Goal: Transaction & Acquisition: Purchase product/service

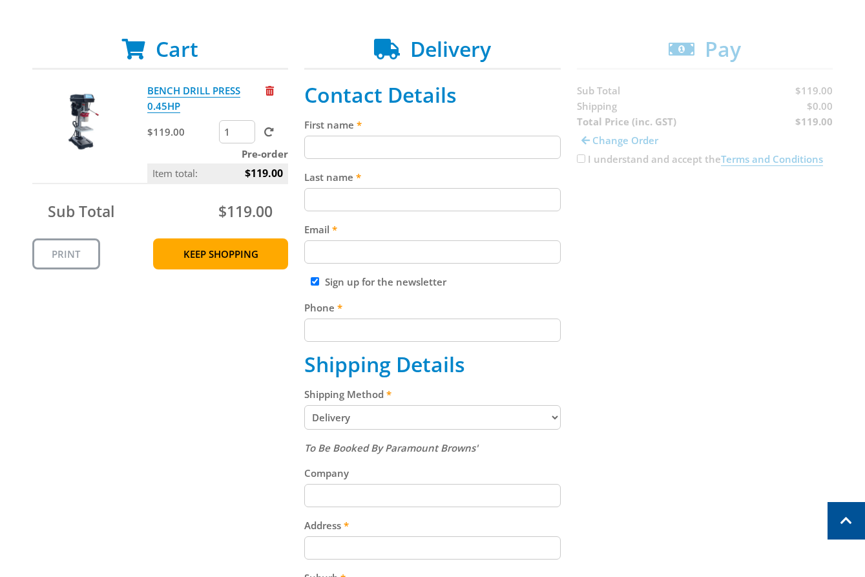
scroll to position [238, 0]
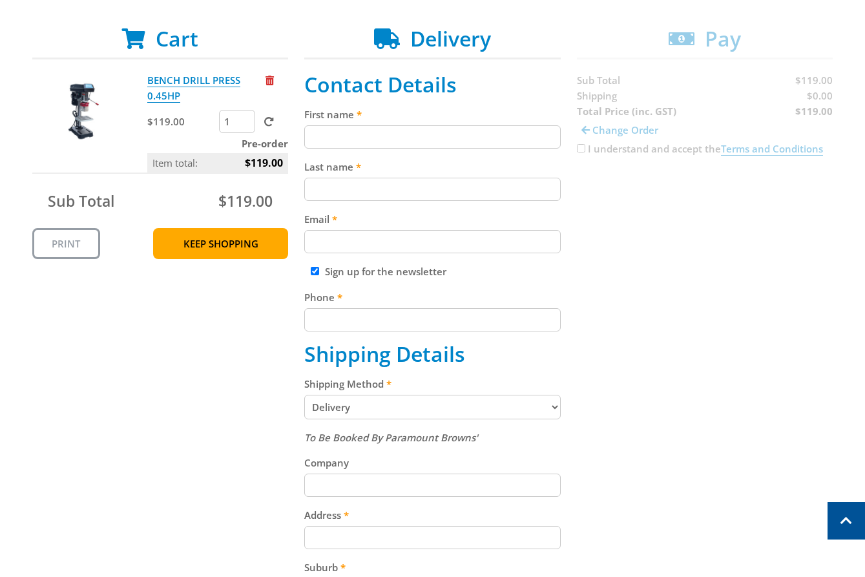
click at [330, 138] on input "First name" at bounding box center [432, 136] width 257 height 23
paste input "[PERSON_NAME]"
type input "[PERSON_NAME]"
click at [318, 176] on div "Last name" at bounding box center [432, 180] width 257 height 42
click at [389, 193] on input "Last name" at bounding box center [432, 189] width 257 height 23
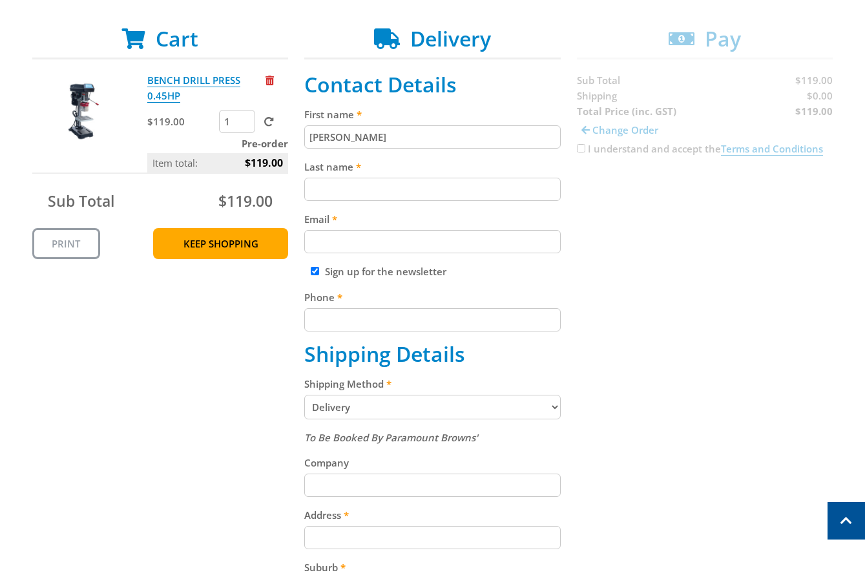
paste input "[PERSON_NAME]"
type input "[PERSON_NAME]"
drag, startPoint x: 380, startPoint y: 247, endPoint x: 439, endPoint y: 246, distance: 58.8
click at [394, 246] on input "Email" at bounding box center [432, 241] width 257 height 23
click at [321, 243] on input "Email" at bounding box center [432, 241] width 257 height 23
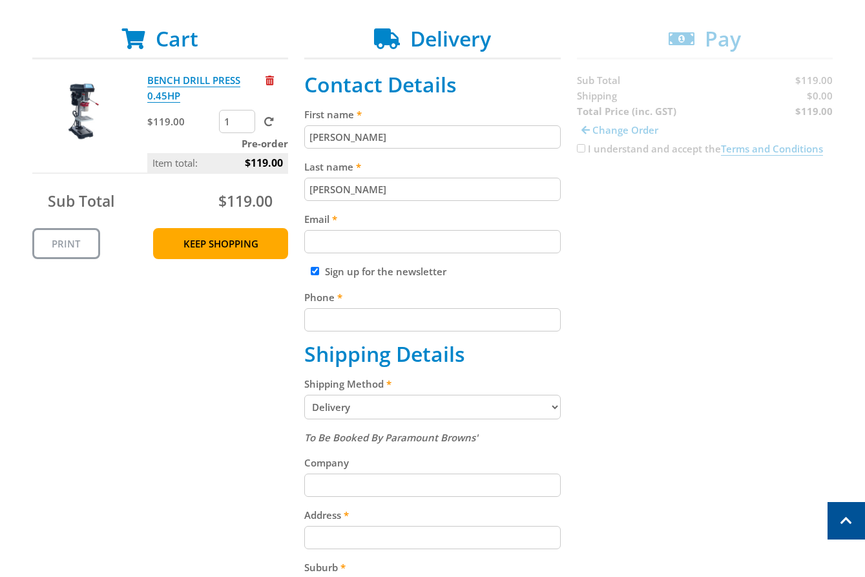
paste input "[EMAIL_ADDRESS][DOMAIN_NAME]"
type input "[EMAIL_ADDRESS][DOMAIN_NAME]"
click at [434, 209] on fieldset "Contact Details First name [PERSON_NAME] Last name [PERSON_NAME] Email [EMAIL_A…" at bounding box center [432, 474] width 257 height 805
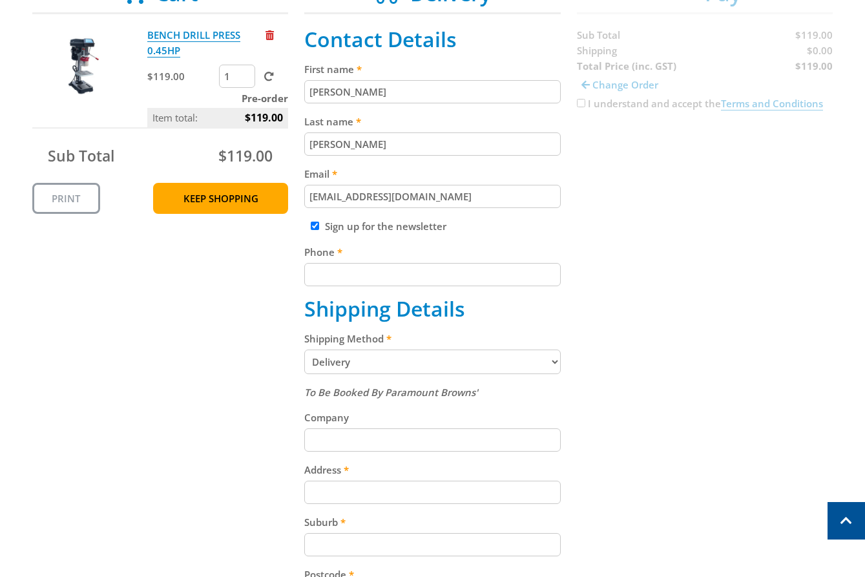
scroll to position [300, 0]
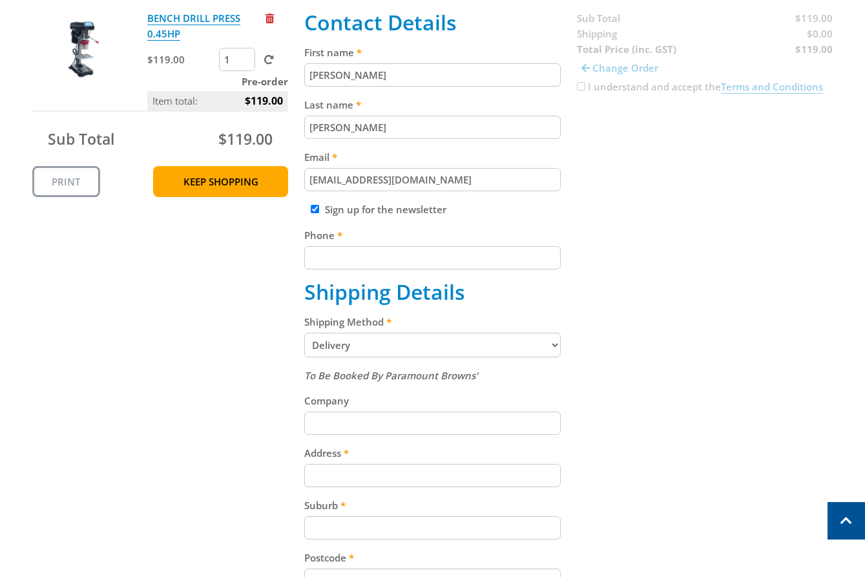
drag, startPoint x: 373, startPoint y: 269, endPoint x: 422, endPoint y: 261, distance: 49.7
click at [374, 268] on input "Phone" at bounding box center [432, 257] width 257 height 23
drag, startPoint x: 396, startPoint y: 246, endPoint x: 383, endPoint y: 253, distance: 15.3
click at [386, 251] on div "Phone" at bounding box center [432, 248] width 257 height 42
click at [383, 253] on input "Phone" at bounding box center [432, 257] width 257 height 23
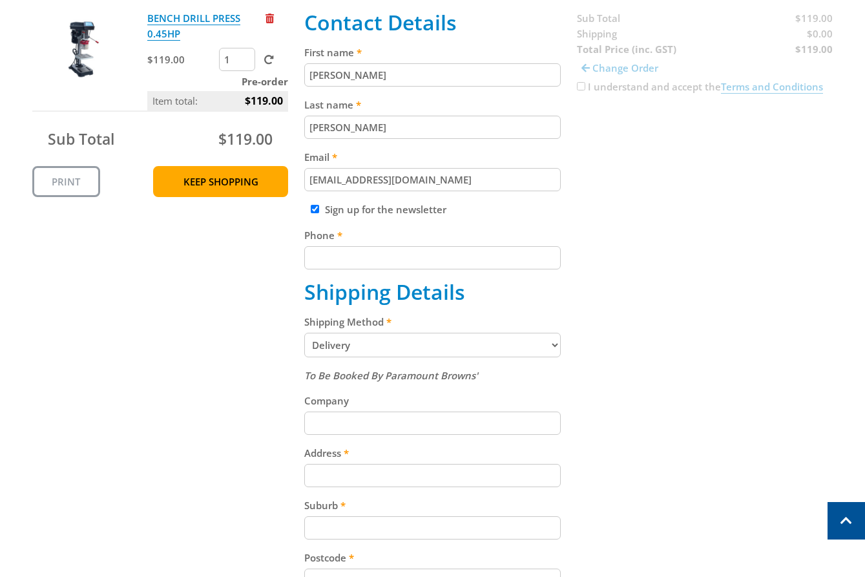
paste input "[PHONE_NUMBER]"
type input "[PHONE_NUMBER]"
click at [399, 219] on fieldset "Contact Details First name [PERSON_NAME] Last name [PERSON_NAME] Email [EMAIL_A…" at bounding box center [432, 412] width 257 height 805
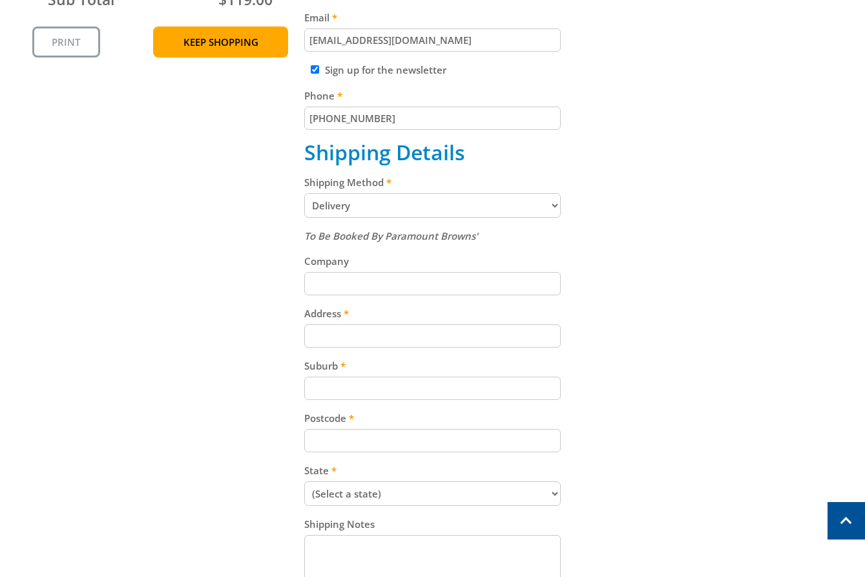
scroll to position [464, 0]
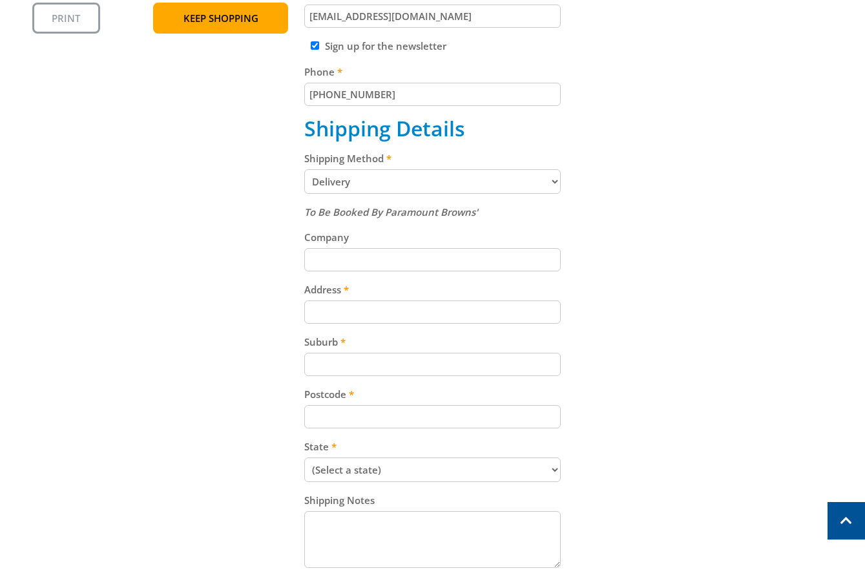
drag, startPoint x: 395, startPoint y: 195, endPoint x: 392, endPoint y: 185, distance: 10.2
click at [396, 192] on fieldset "Contact Details First name [PERSON_NAME] Last name [PERSON_NAME] Email [EMAIL_A…" at bounding box center [432, 249] width 257 height 805
click at [393, 182] on select "Pickup from Gepps Cross Delivery" at bounding box center [432, 181] width 257 height 25
select select "Pickup"
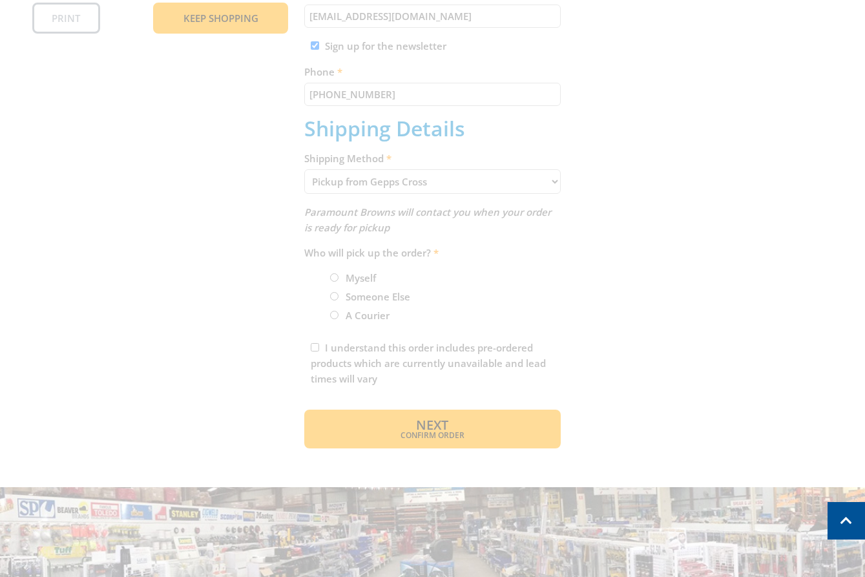
click at [626, 176] on div "Cart BENCH DRILL PRESS 0.45HP $119.00 1 Pre-order Item total: $119.00 Sub Total…" at bounding box center [432, 125] width 801 height 648
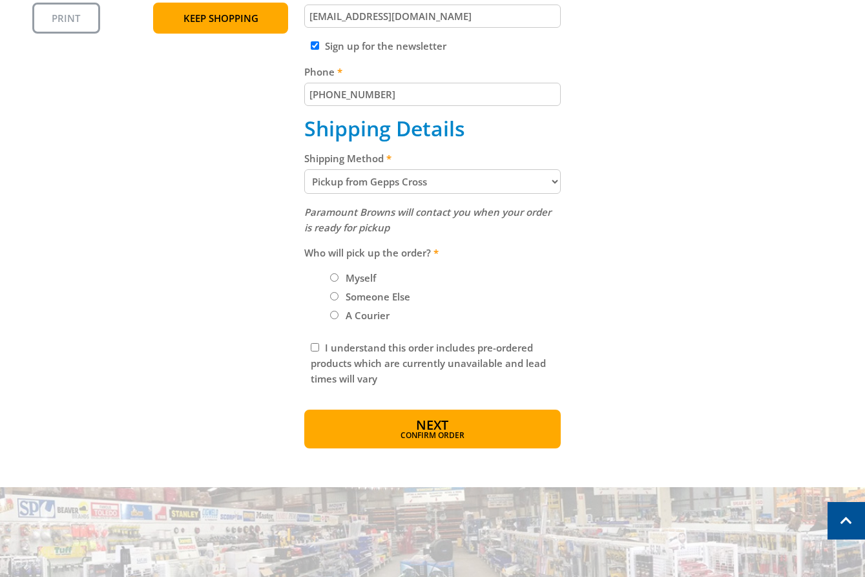
click at [345, 272] on label "Myself" at bounding box center [360, 278] width 39 height 22
click at [339, 273] on input "Myself" at bounding box center [334, 277] width 8 height 8
radio input "true"
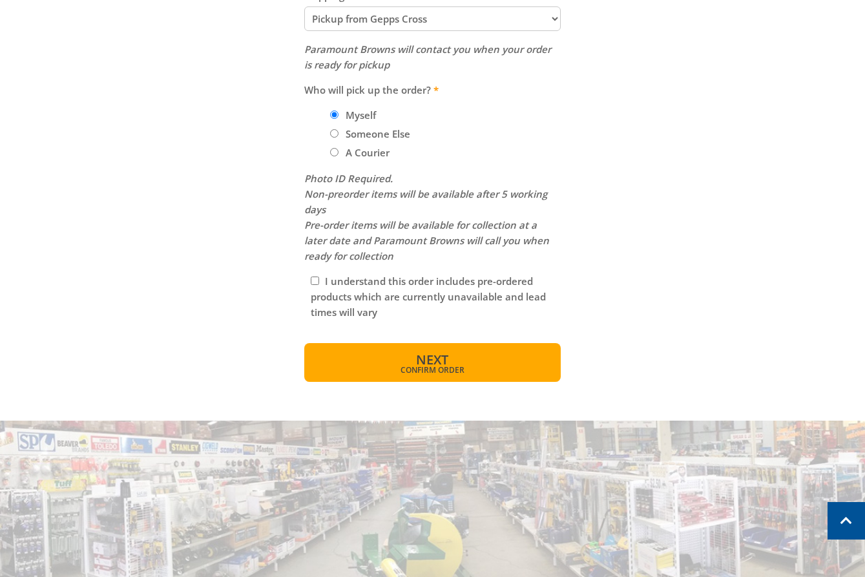
scroll to position [629, 0]
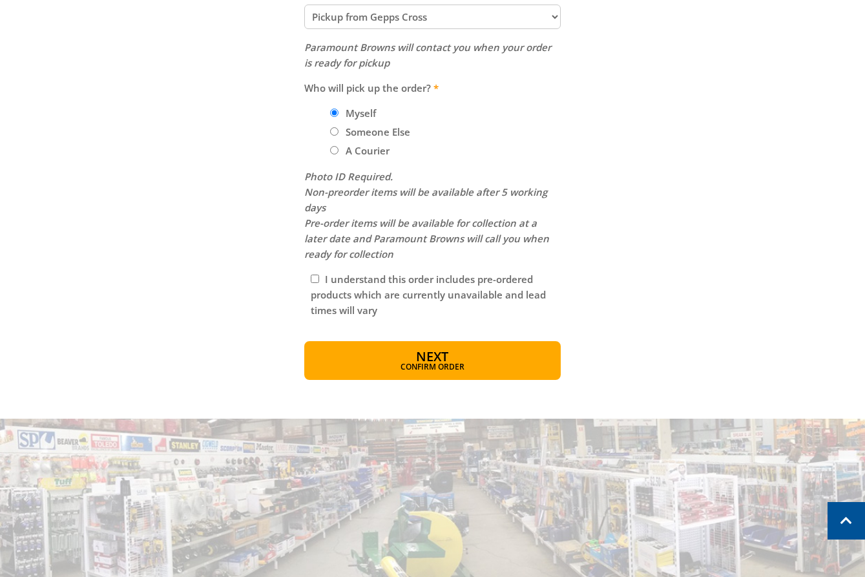
click at [315, 277] on input "I understand this order includes pre-ordered products which are currently unava…" at bounding box center [315, 279] width 8 height 8
checkbox input "true"
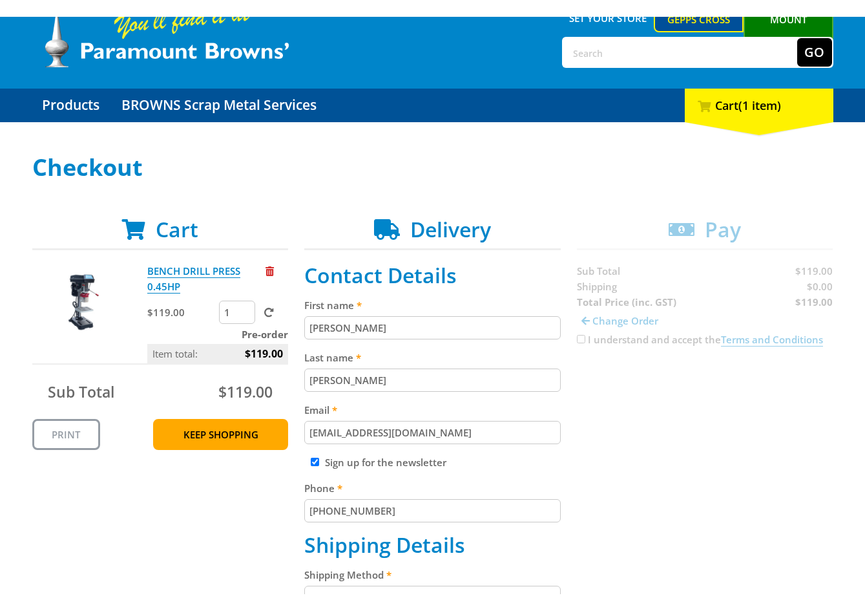
scroll to position [612, 0]
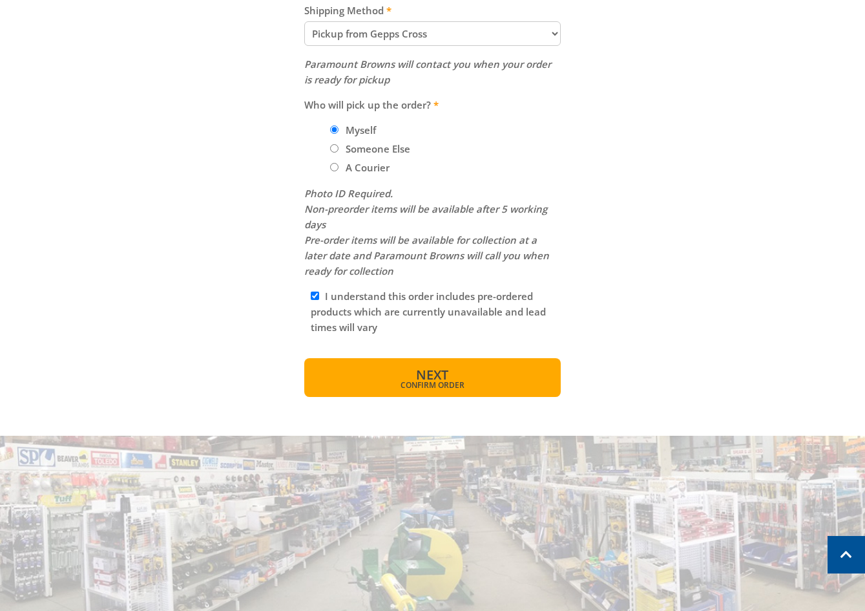
click at [432, 381] on span "Confirm order" at bounding box center [432, 385] width 201 height 8
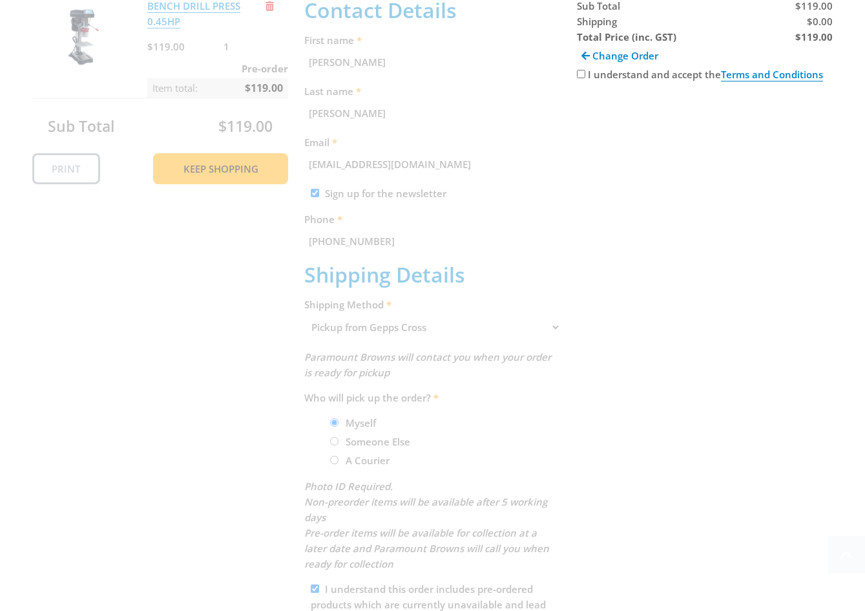
scroll to position [628, 0]
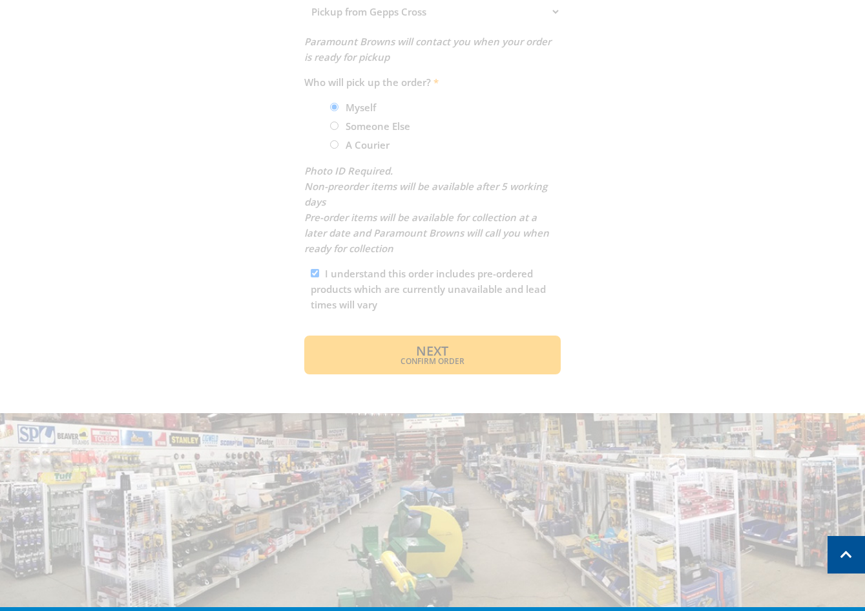
click at [480, 343] on div "Cart BENCH DRILL PRESS 0.45HP $119.00 1 Pre-order Item total: $119.00 Sub Total…" at bounding box center [432, 5] width 801 height 737
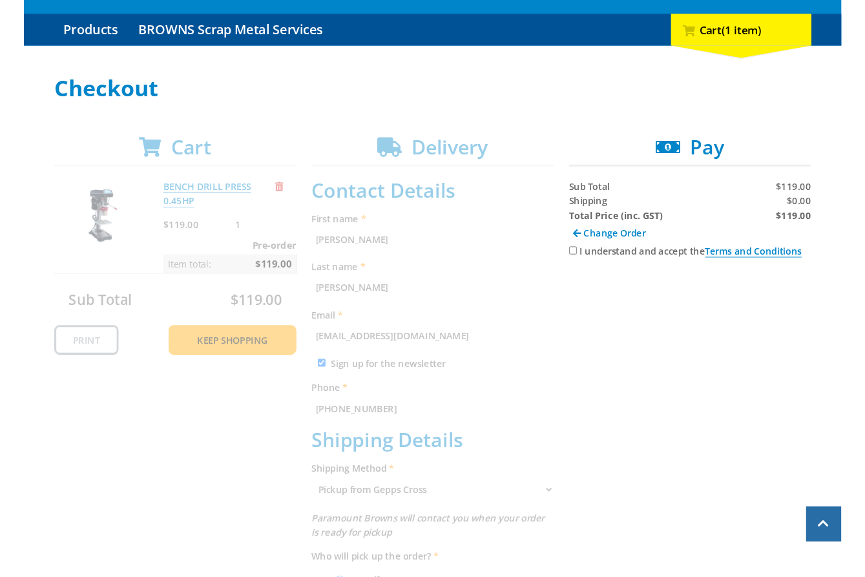
scroll to position [117, 0]
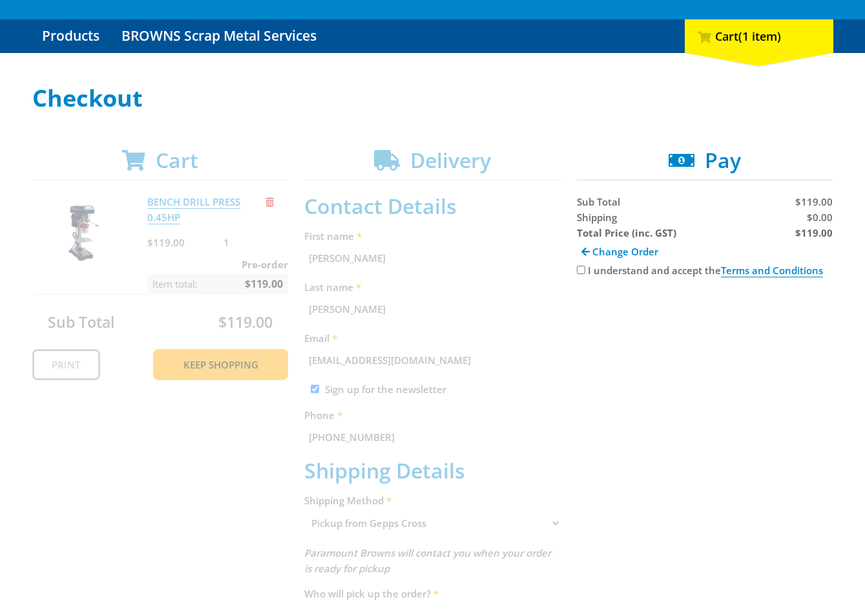
click at [585, 269] on div "I understand and accept the Terms and Conditions" at bounding box center [705, 270] width 257 height 16
click at [580, 271] on input "I understand and accept the Terms and Conditions" at bounding box center [581, 270] width 8 height 8
checkbox input "true"
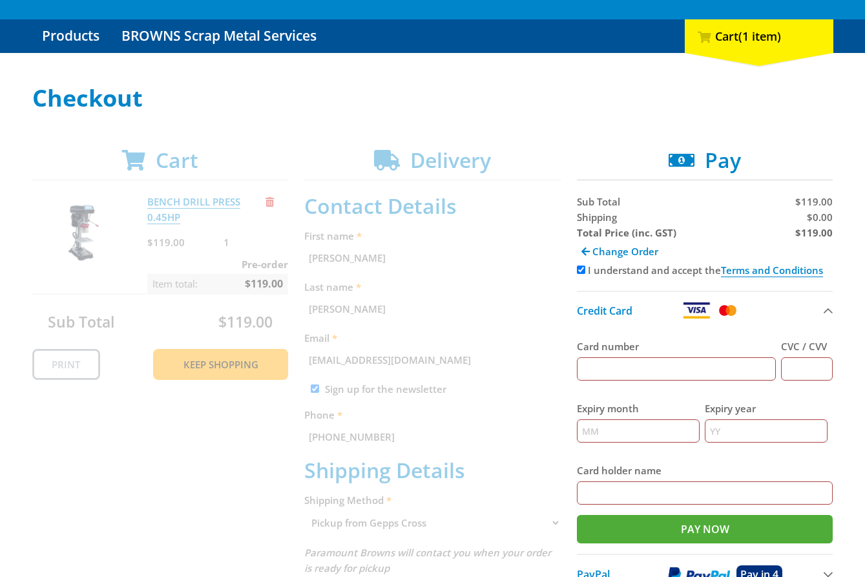
click at [531, 118] on div "Checkout Cart BENCH DRILL PRESS 0.45HP $119.00 1 Pre-order Item total: $119.00 …" at bounding box center [432, 485] width 801 height 800
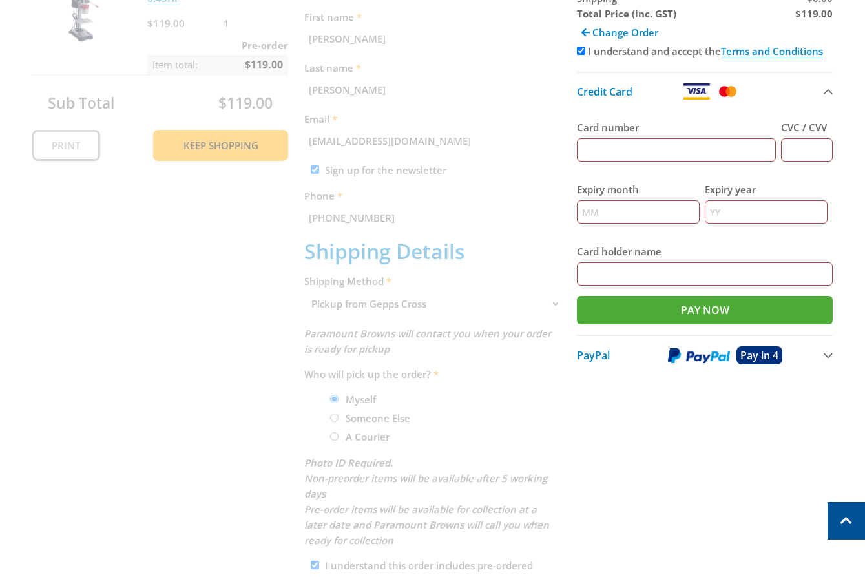
scroll to position [297, 0]
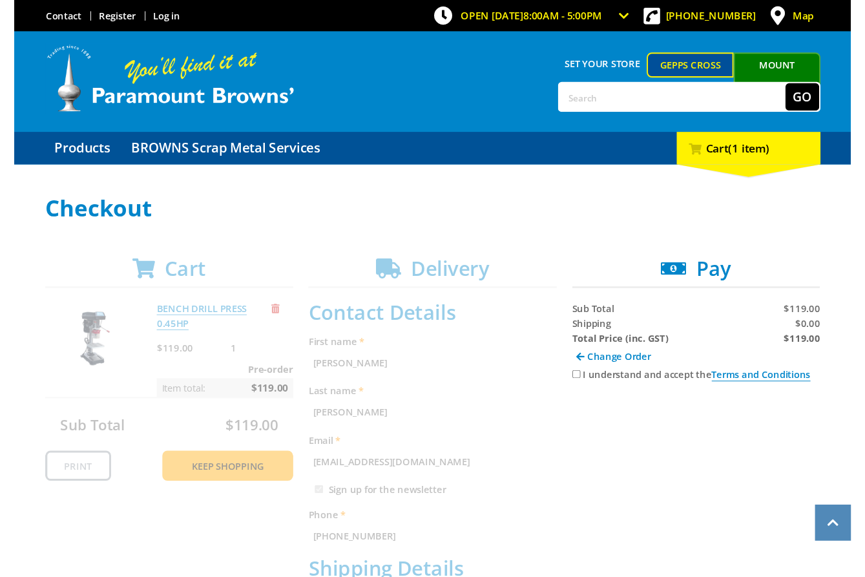
scroll to position [265, 0]
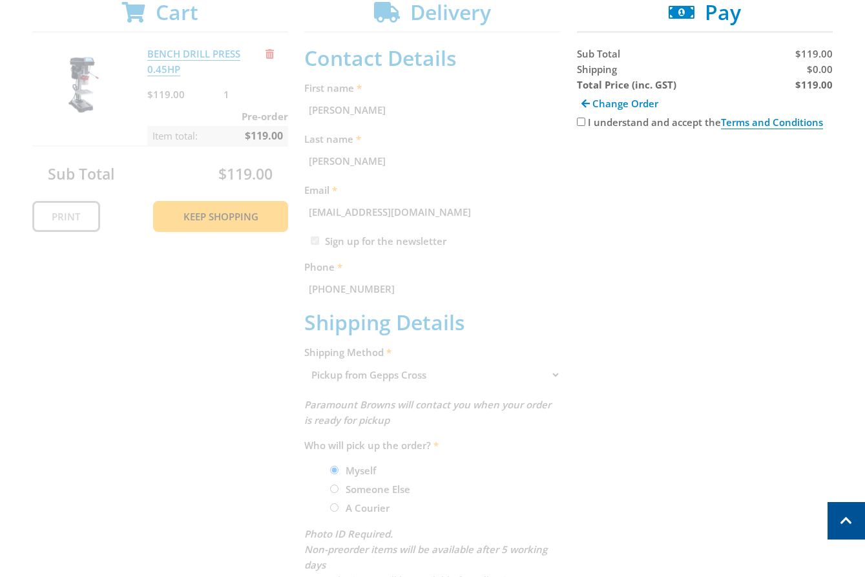
click at [793, 395] on div "Cart BENCH DRILL PRESS 0.45HP $119.00 1 Pre-order Item total: $119.00 Sub Total…" at bounding box center [432, 368] width 801 height 737
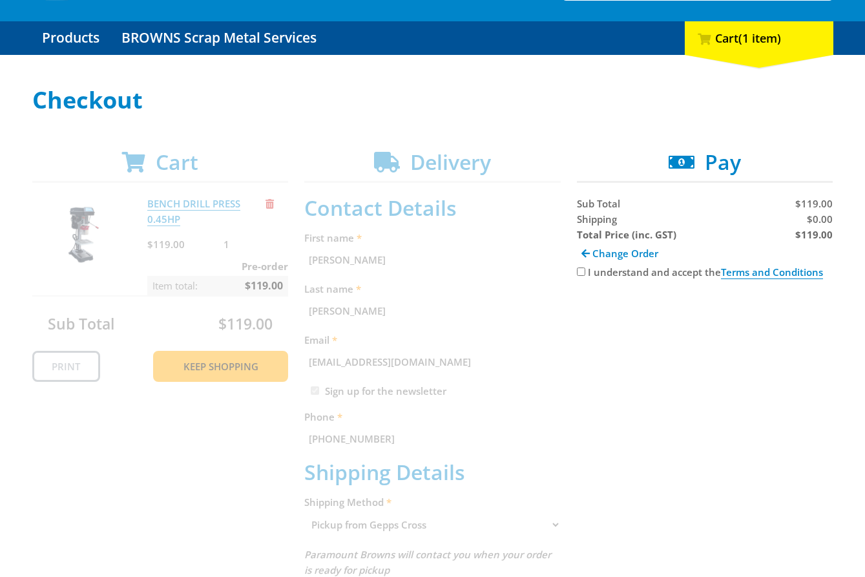
scroll to position [138, 0]
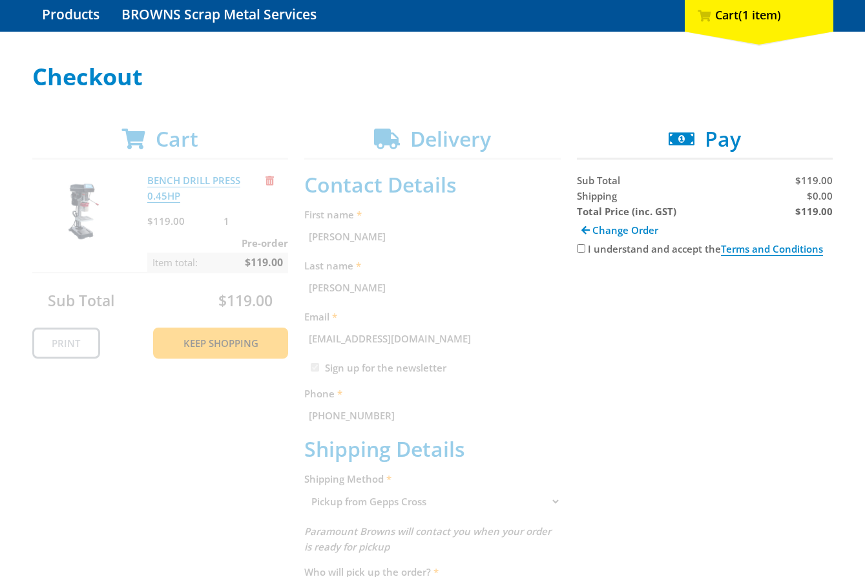
click at [604, 487] on div "Cart BENCH DRILL PRESS 0.45HP $119.00 1 Pre-order Item total: $119.00 Sub Total…" at bounding box center [432, 495] width 801 height 737
click at [143, 142] on div "Cart BENCH DRILL PRESS 0.45HP $119.00 1 Pre-order Item total: $119.00 Sub Total…" at bounding box center [432, 495] width 801 height 737
click at [134, 136] on div "Cart BENCH DRILL PRESS 0.45HP $119.00 1 Pre-order Item total: $119.00 Sub Total…" at bounding box center [432, 495] width 801 height 737
click at [765, 17] on span "(1 item)" at bounding box center [760, 15] width 43 height 16
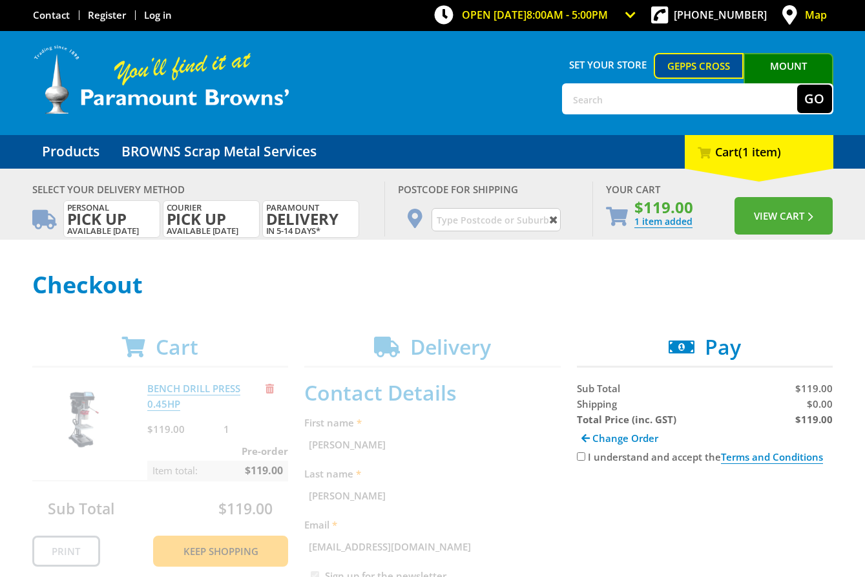
scroll to position [0, 0]
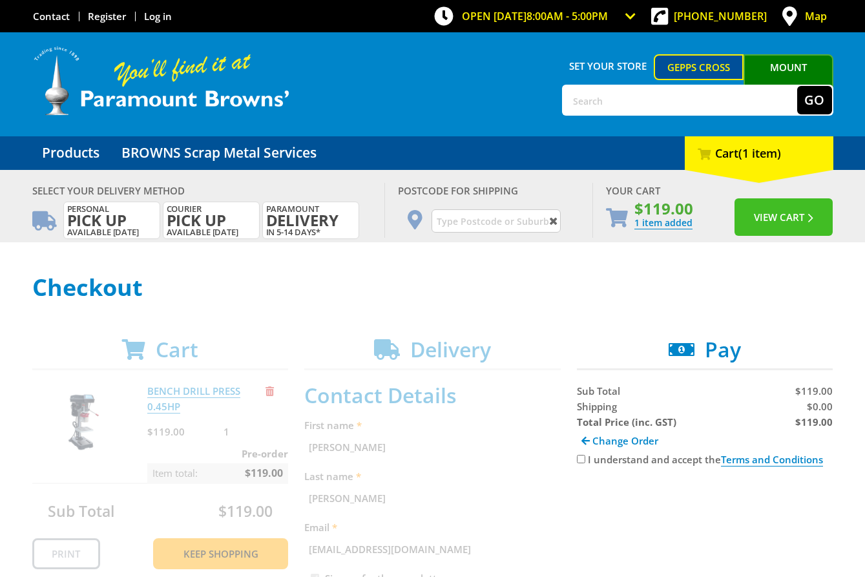
click at [775, 207] on button "View Cart" at bounding box center [784, 216] width 98 height 37
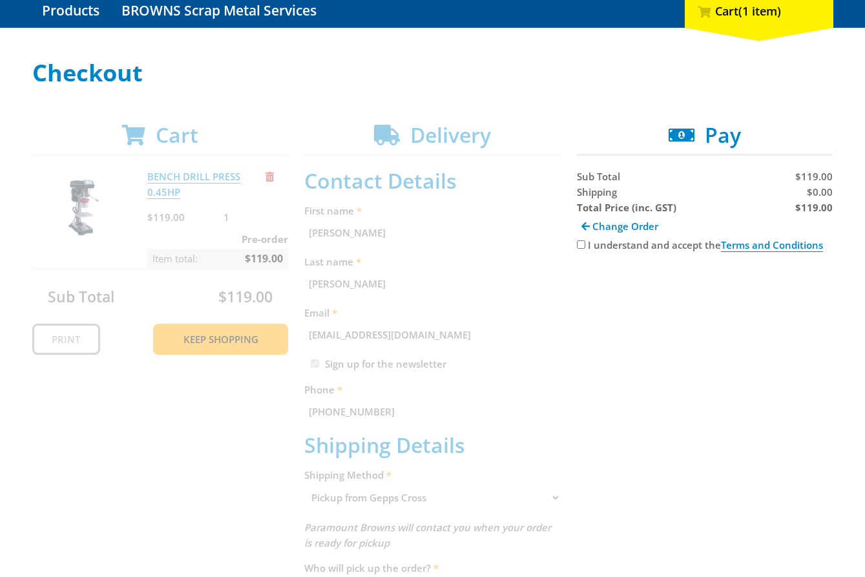
scroll to position [164, 0]
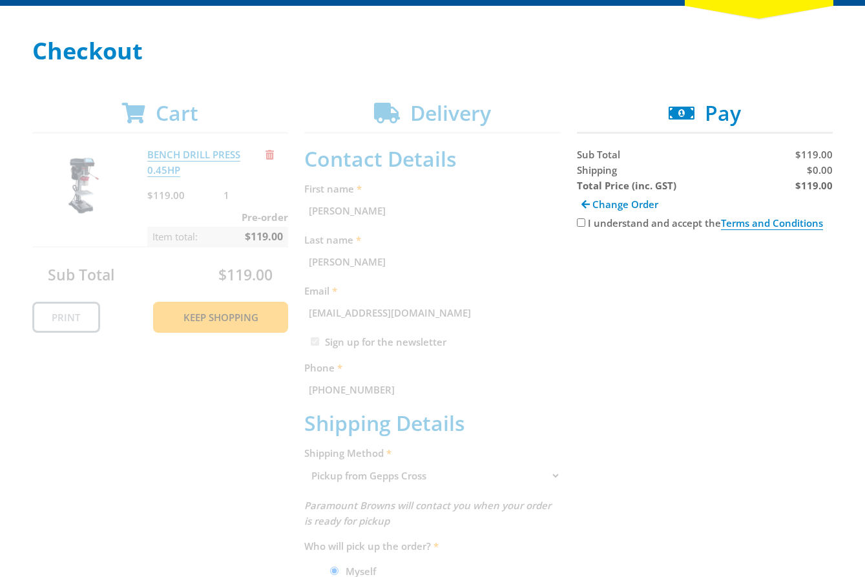
click at [472, 121] on div "Cart BENCH DRILL PRESS 0.45HP $119.00 1 Pre-order Item total: $119.00 Sub Total…" at bounding box center [432, 469] width 801 height 737
click at [466, 116] on div "Cart BENCH DRILL PRESS 0.45HP $119.00 1 Pre-order Item total: $119.00 Sub Total…" at bounding box center [432, 469] width 801 height 737
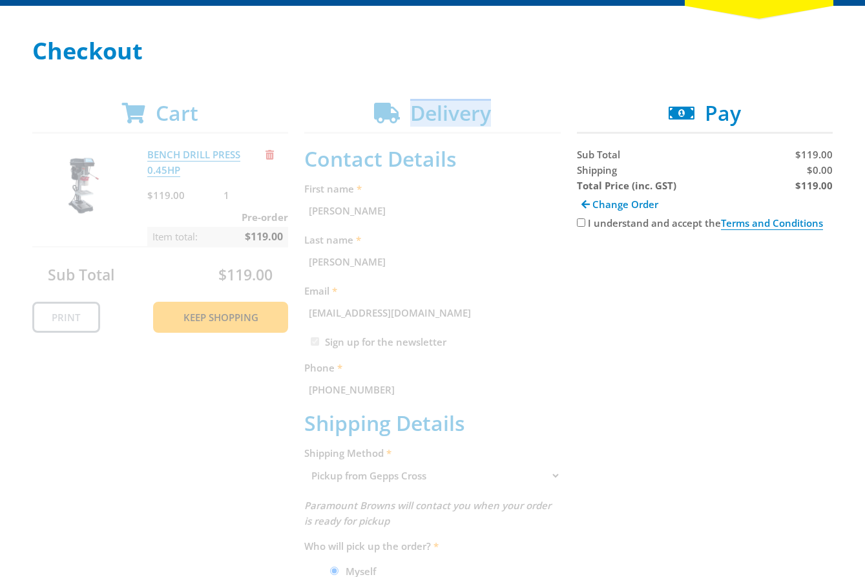
click at [466, 116] on div "Cart BENCH DRILL PRESS 0.45HP $119.00 1 Pre-order Item total: $119.00 Sub Total…" at bounding box center [432, 469] width 801 height 737
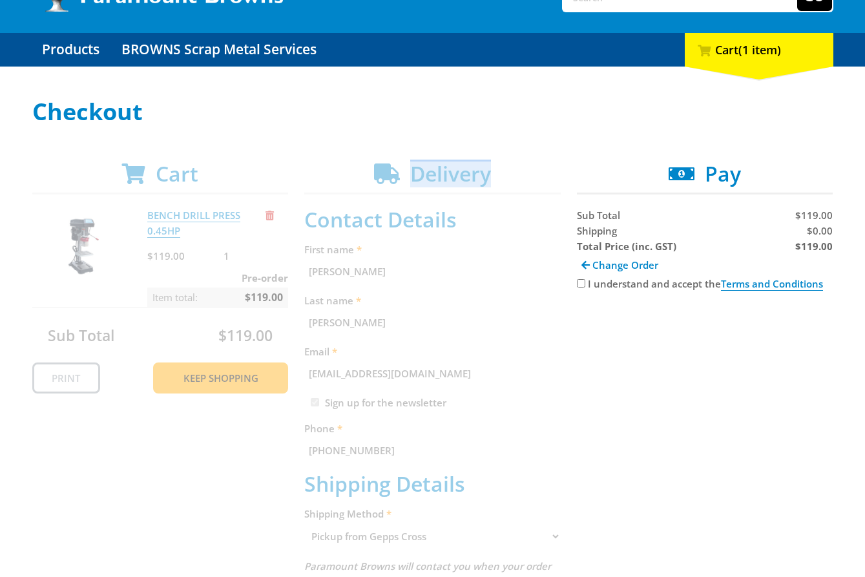
scroll to position [86, 0]
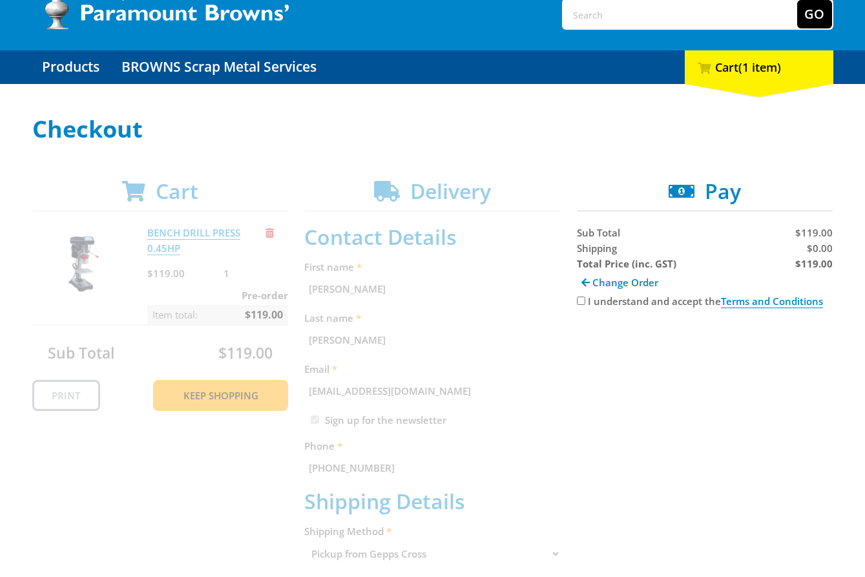
click at [162, 185] on div "Cart BENCH DRILL PRESS 0.45HP $119.00 1 Pre-order Item total: $119.00 Sub Total…" at bounding box center [432, 547] width 801 height 737
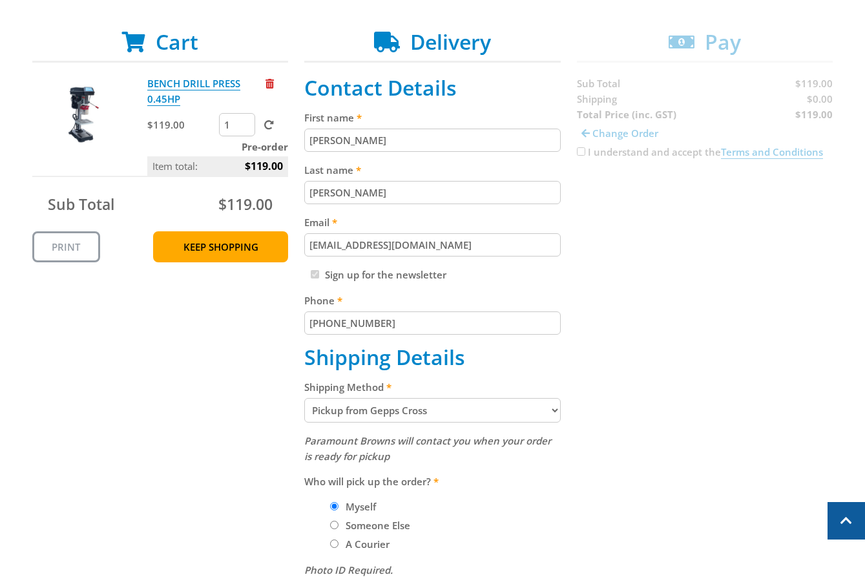
scroll to position [256, 0]
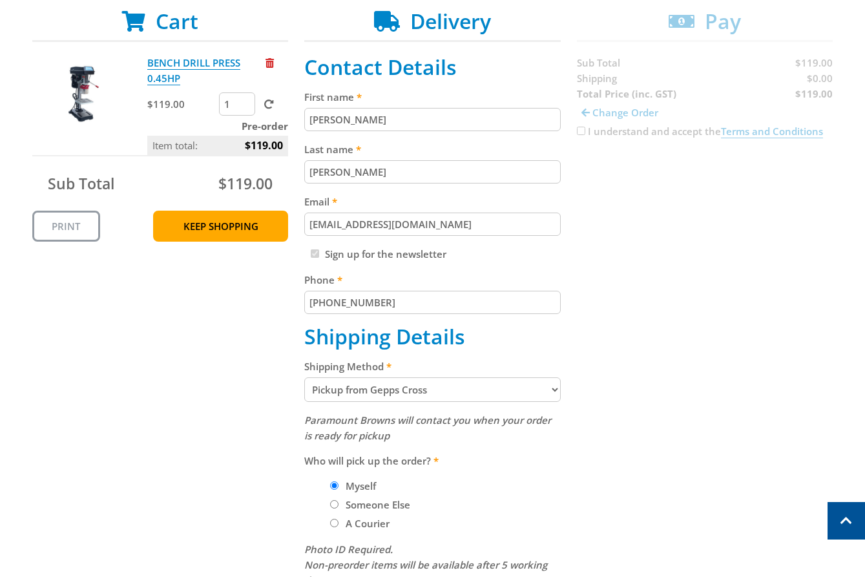
click at [436, 392] on select "Pickup from Gepps Cross Delivery" at bounding box center [432, 389] width 257 height 25
drag, startPoint x: 438, startPoint y: 374, endPoint x: 441, endPoint y: 380, distance: 7.5
click at [439, 374] on label "Shipping Method" at bounding box center [432, 367] width 257 height 16
click at [439, 377] on select "Pickup from Gepps Cross Delivery" at bounding box center [432, 389] width 257 height 25
click at [441, 383] on select "Pickup from Gepps Cross Delivery" at bounding box center [432, 389] width 257 height 25
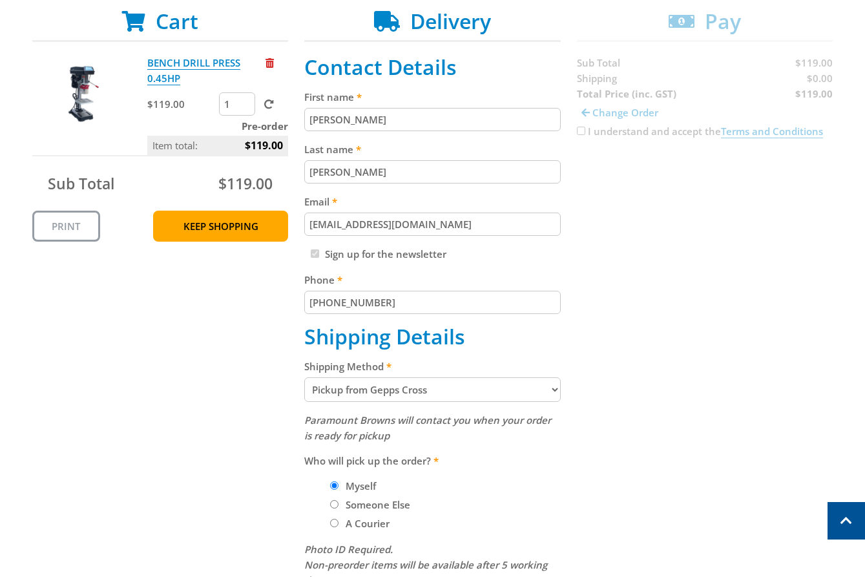
select select "Delivery"
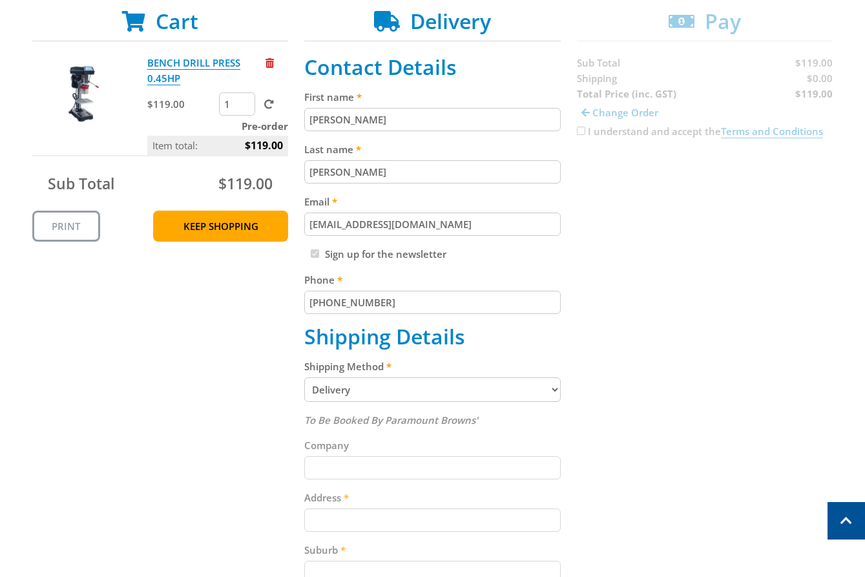
click at [647, 325] on div "Cart BENCH DRILL PRESS 0.45HP $119.00 1 Pre-order Item total: $119.00 Sub Total…" at bounding box center [432, 457] width 801 height 896
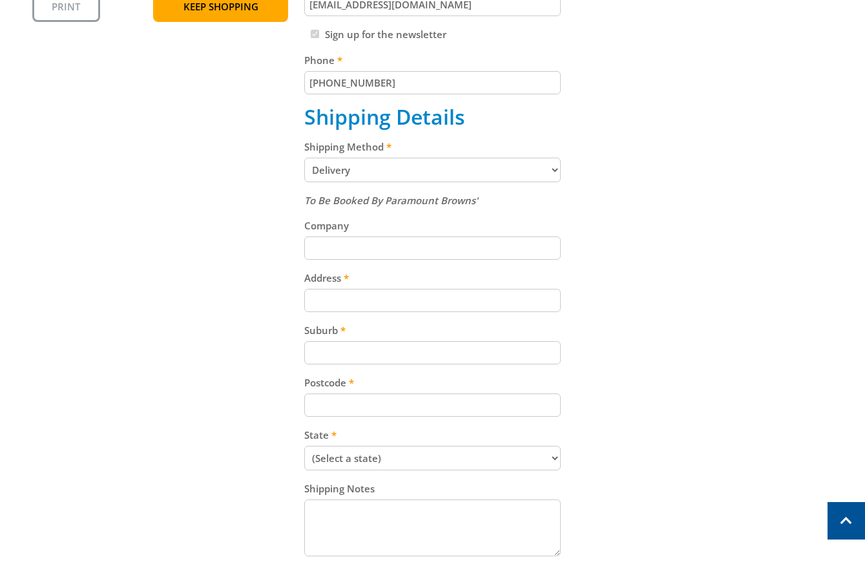
scroll to position [488, 0]
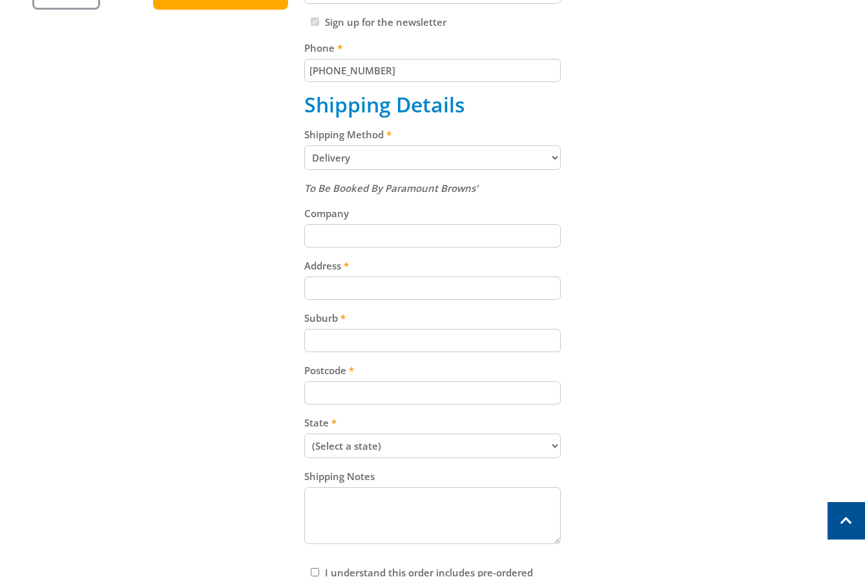
click at [349, 283] on input "Address" at bounding box center [432, 288] width 257 height 23
paste input "99 Cavan Road"
type input "99 Cavan Road"
click at [701, 181] on div "Cart BENCH DRILL PRESS 0.45HP $119.00 1 Pre-order Item total: $119.00 Sub Total…" at bounding box center [432, 225] width 801 height 896
click at [346, 345] on input "Suburb" at bounding box center [432, 340] width 257 height 23
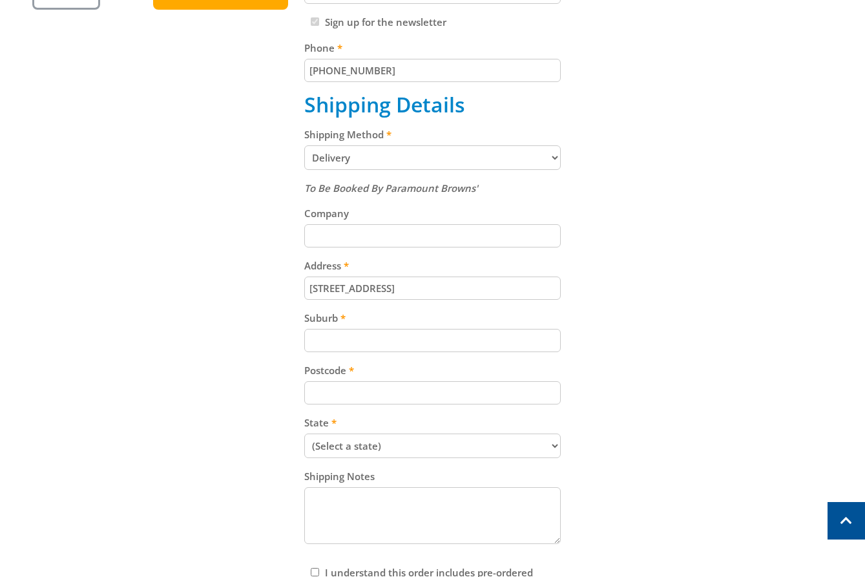
click at [338, 340] on input "Suburb" at bounding box center [432, 340] width 257 height 23
paste input "Gepps Cross"
type input "Gepps Cross"
drag, startPoint x: 764, startPoint y: 242, endPoint x: 793, endPoint y: 243, distance: 29.1
click at [769, 243] on div "Cart BENCH DRILL PRESS 0.45HP $119.00 1 Pre-order Item total: $119.00 Sub Total…" at bounding box center [432, 225] width 801 height 896
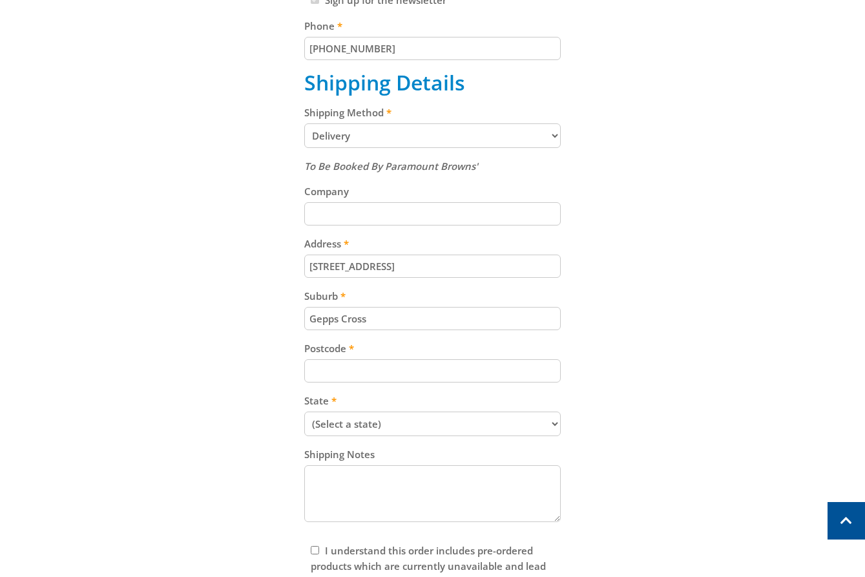
scroll to position [541, 0]
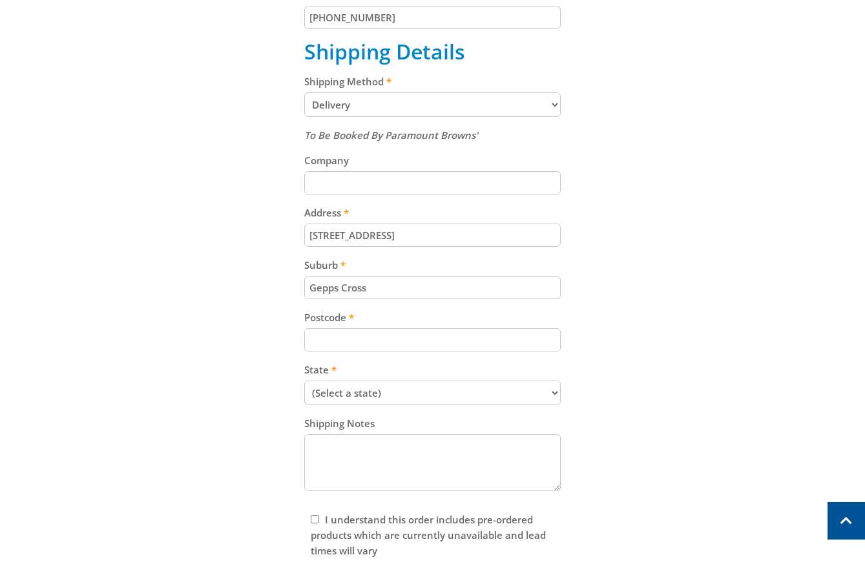
click at [392, 368] on label "State" at bounding box center [432, 370] width 257 height 16
click at [392, 381] on select "(Select a state) South Australia Victoria New South Wales Queensland Western Au…" at bounding box center [432, 393] width 257 height 25
click at [377, 352] on div "To Be Booked By Paramount Browns' Company Address 99 Cavan Road Suburb Gepps Cr…" at bounding box center [432, 311] width 257 height 368
click at [366, 341] on input "Postcode" at bounding box center [432, 339] width 257 height 23
paste input "5094"
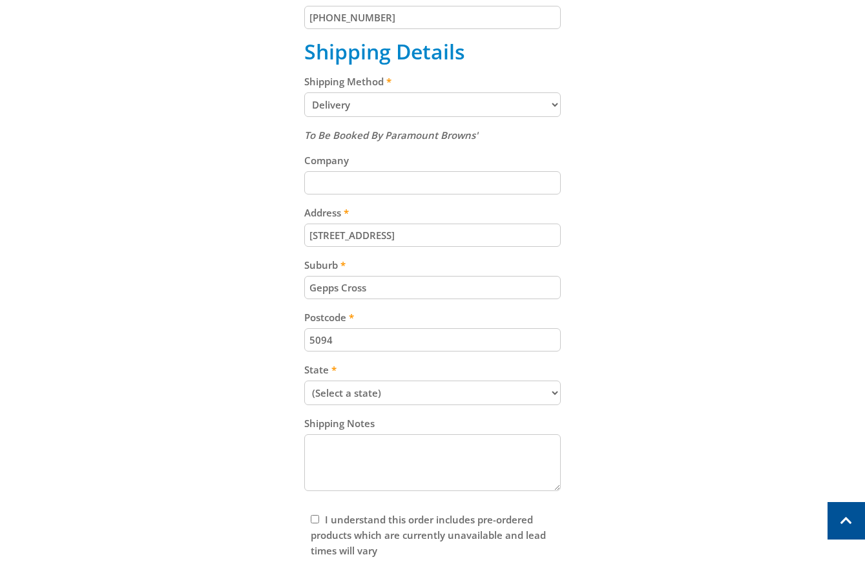
type input "5094"
drag, startPoint x: 697, startPoint y: 296, endPoint x: 604, endPoint y: 332, distance: 99.6
click at [671, 305] on div "Cart BENCH DRILL PRESS 0.45HP $119.00 1 Pre-order Item total: $119.00 Sub Total…" at bounding box center [432, 172] width 801 height 896
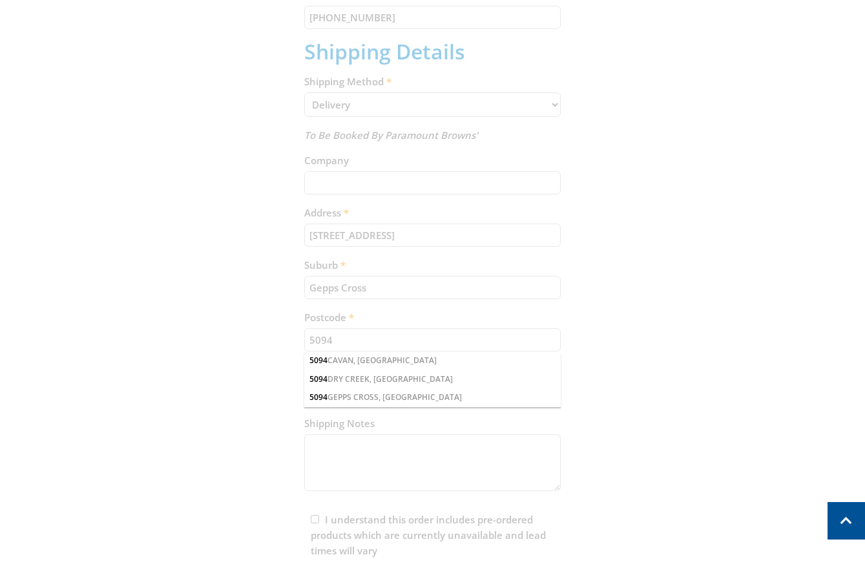
click at [386, 386] on div "Cart BENCH DRILL PRESS 0.45HP $119.00 1 Pre-order Item total: $119.00 Sub Total…" at bounding box center [432, 172] width 801 height 896
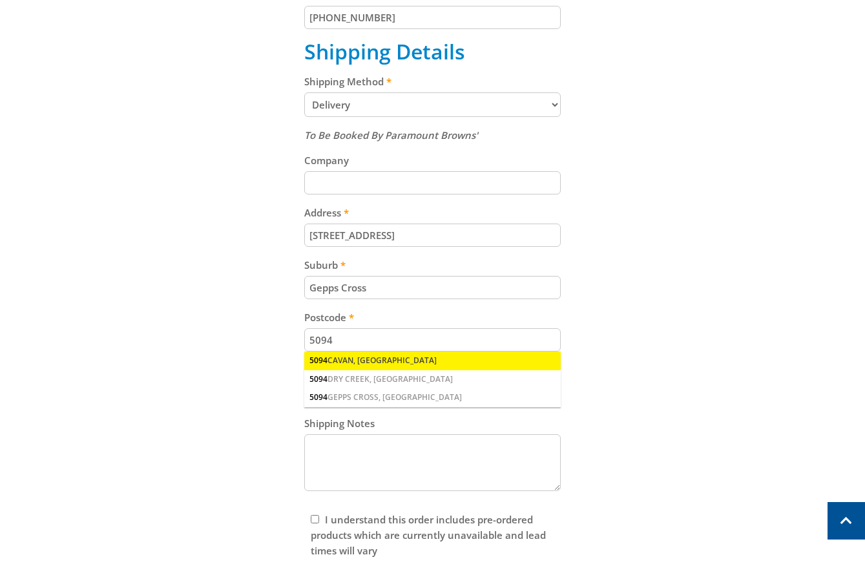
drag, startPoint x: 669, startPoint y: 337, endPoint x: 385, endPoint y: 361, distance: 285.3
click at [668, 337] on div "Cart BENCH DRILL PRESS 0.45HP $119.00 1 Pre-order Item total: $119.00 Sub Total…" at bounding box center [432, 172] width 801 height 896
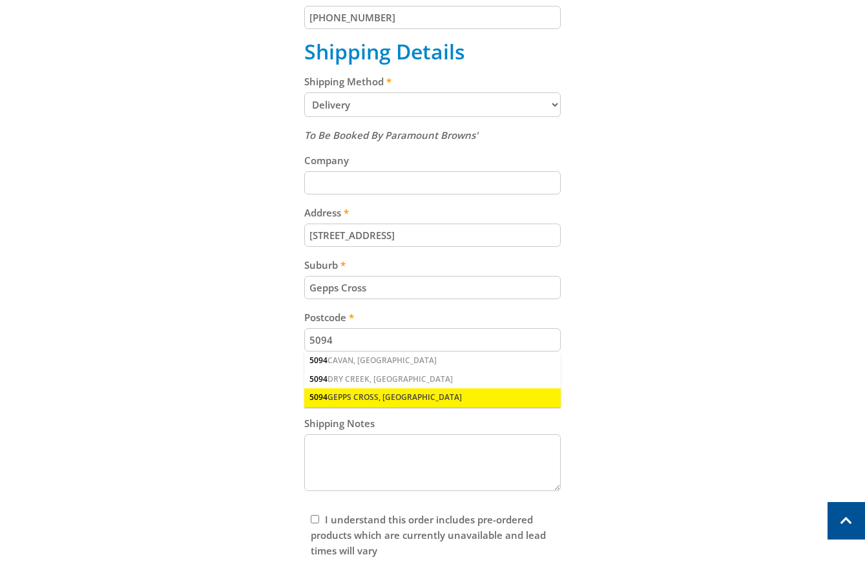
click at [394, 395] on div "5094 GEPPS CROSS, SA" at bounding box center [432, 397] width 257 height 18
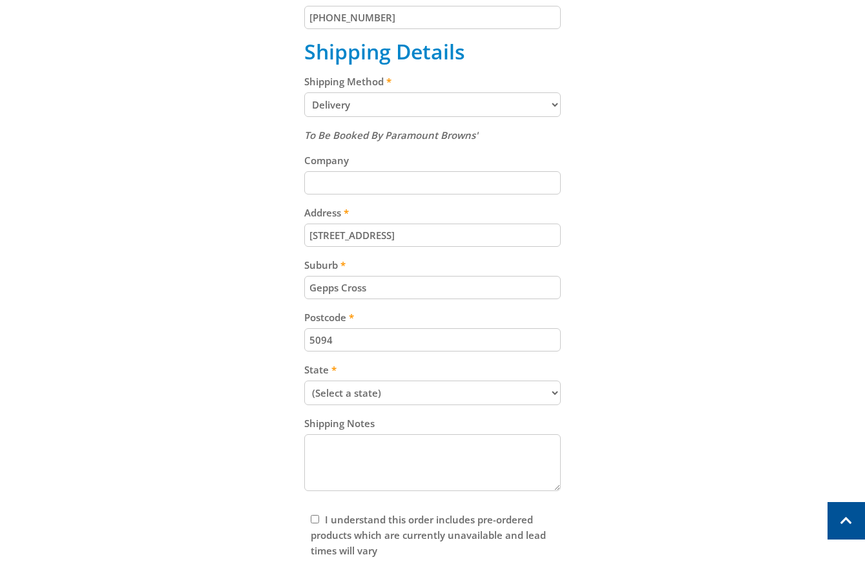
click at [421, 390] on select "(Select a state) South Australia Victoria New South Wales Queensland Western Au…" at bounding box center [432, 393] width 257 height 25
select select "SA"
click at [304, 381] on select "(Select a state) South Australia Victoria New South Wales Queensland Western Au…" at bounding box center [432, 393] width 257 height 25
click at [705, 257] on div "Cart BENCH DRILL PRESS 0.45HP $119.00 1 Pre-order Item total: $119.00 Sub Total…" at bounding box center [432, 172] width 801 height 896
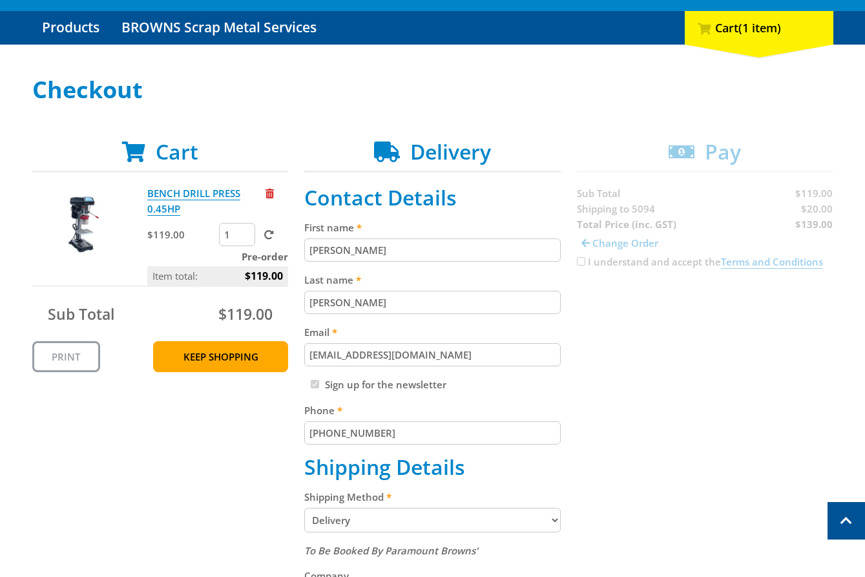
scroll to position [96, 0]
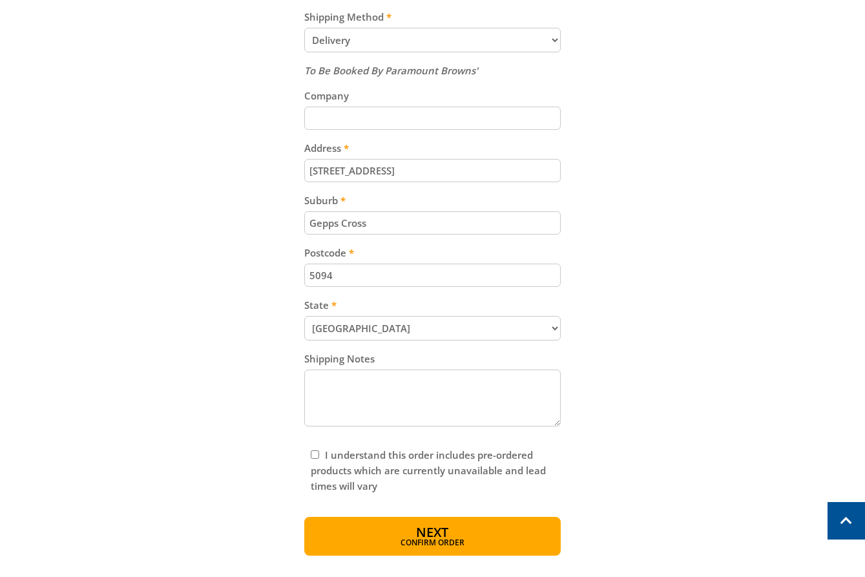
scroll to position [609, 0]
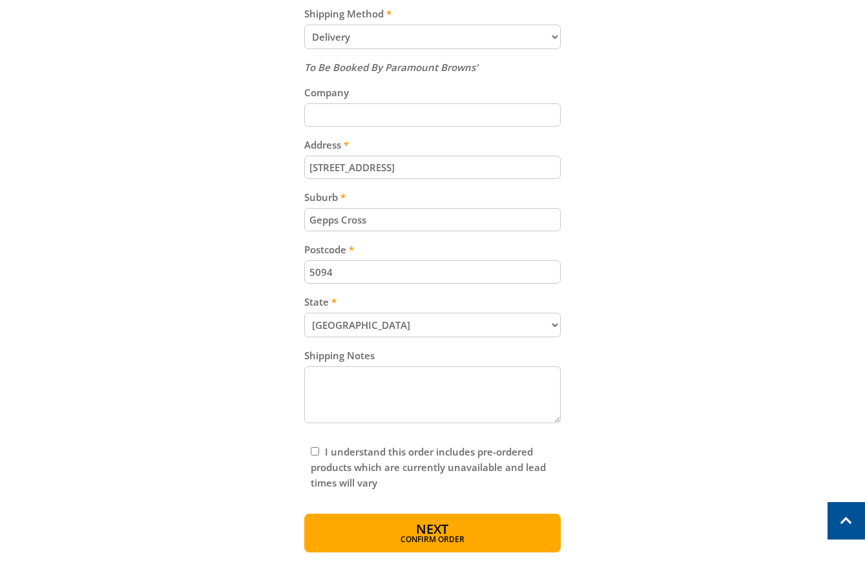
click at [324, 442] on div "I understand this order includes pre-ordered products which are currently unava…" at bounding box center [432, 467] width 257 height 59
click at [317, 449] on input "I understand this order includes pre-ordered products which are currently unava…" at bounding box center [315, 451] width 8 height 8
checkbox input "true"
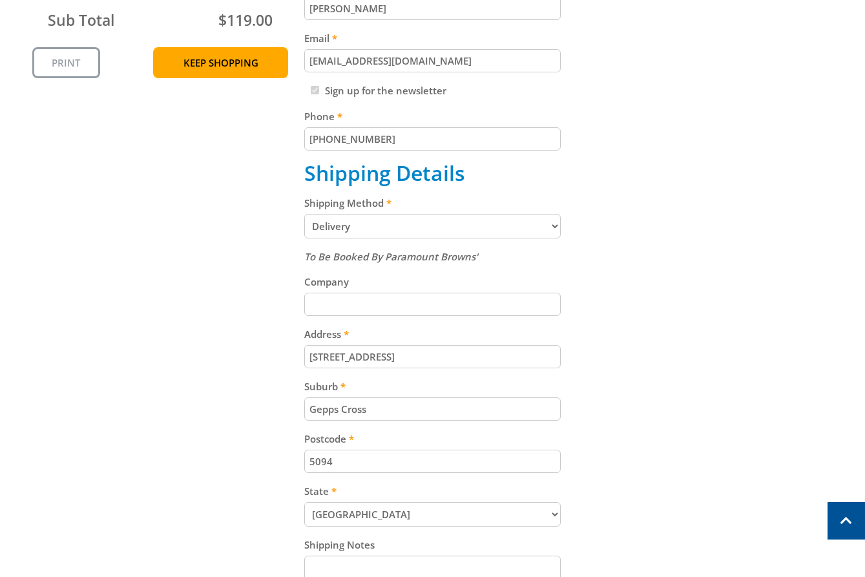
scroll to position [341, 0]
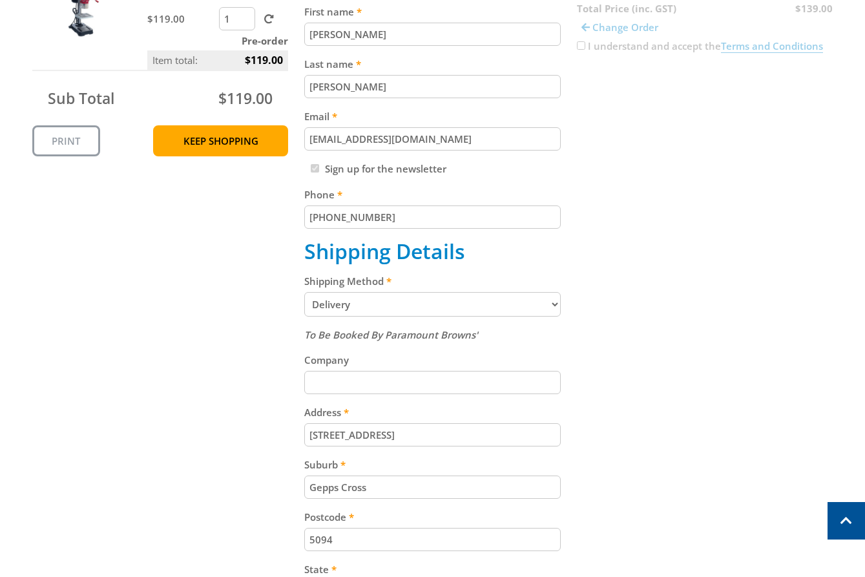
click at [589, 45] on div "Cart BENCH DRILL PRESS 0.45HP $119.00 1 Pre-order Item total: $119.00 Sub Total…" at bounding box center [432, 372] width 801 height 896
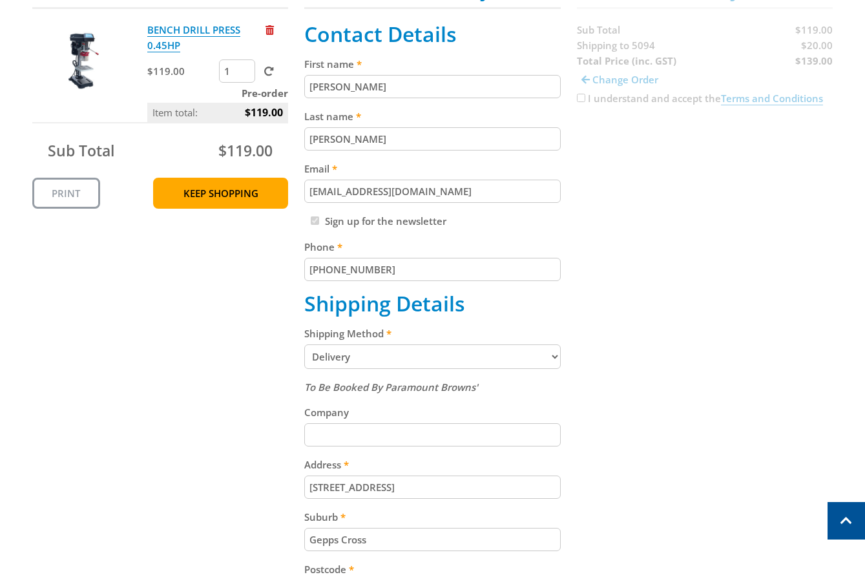
scroll to position [260, 0]
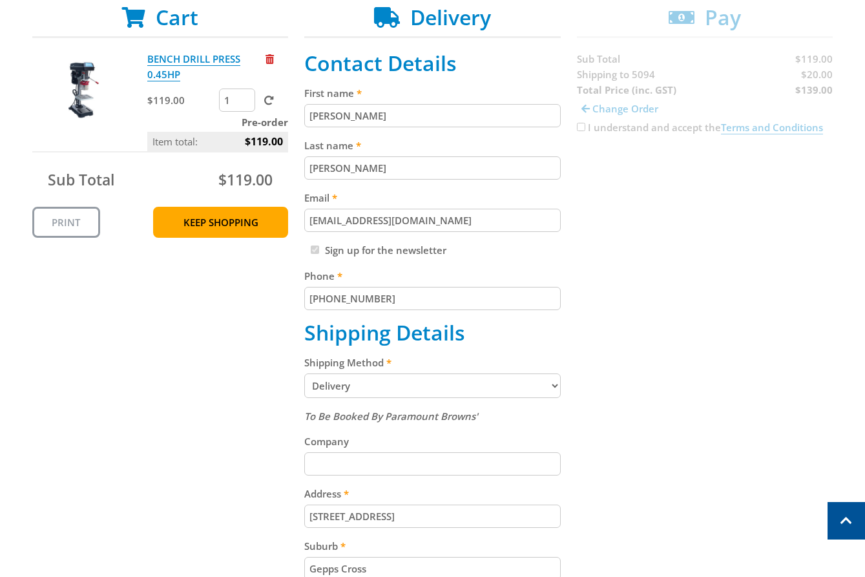
click at [583, 121] on div "Cart BENCH DRILL PRESS 0.45HP $119.00 1 Pre-order Item total: $119.00 Sub Total…" at bounding box center [432, 453] width 801 height 896
click at [578, 126] on div "Cart BENCH DRILL PRESS 0.45HP $119.00 1 Pre-order Item total: $119.00 Sub Total…" at bounding box center [432, 453] width 801 height 896
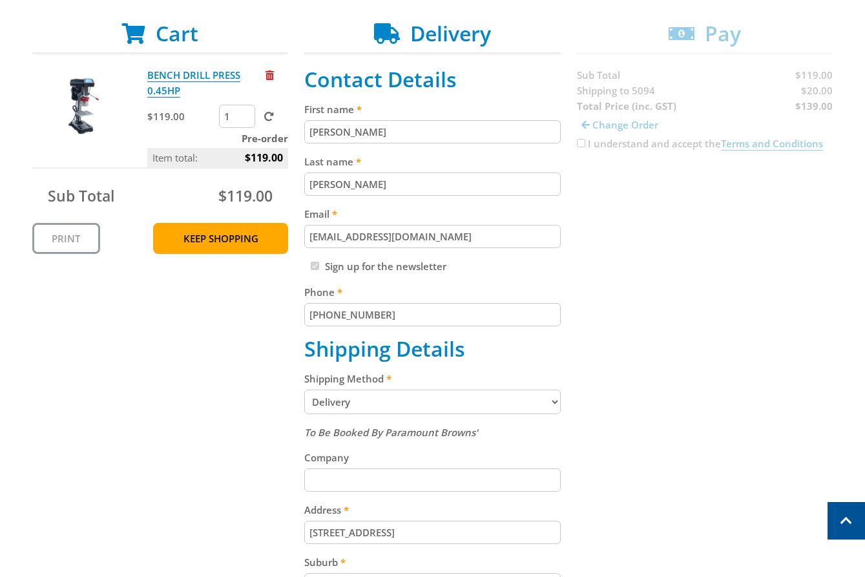
scroll to position [244, 0]
click at [332, 379] on label "Shipping Method" at bounding box center [432, 378] width 257 height 16
click at [332, 389] on select "Pickup from Gepps Cross Delivery" at bounding box center [432, 401] width 257 height 25
click at [332, 379] on label "Shipping Method" at bounding box center [432, 378] width 257 height 16
click at [332, 389] on select "Pickup from Gepps Cross Delivery" at bounding box center [432, 401] width 257 height 25
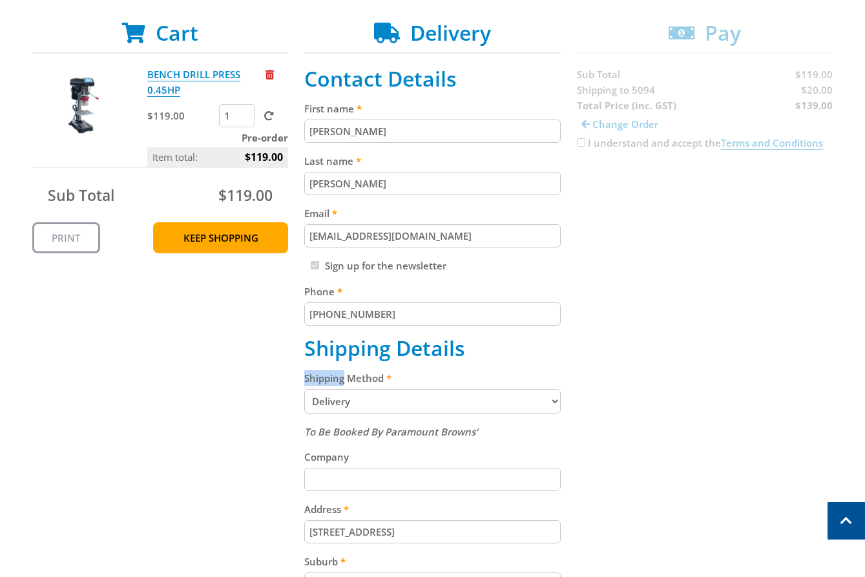
click at [331, 379] on label "Shipping Method" at bounding box center [432, 378] width 257 height 16
click at [331, 389] on select "Pickup from Gepps Cross Delivery" at bounding box center [432, 401] width 257 height 25
click at [331, 379] on label "Shipping Method" at bounding box center [432, 378] width 257 height 16
click at [331, 389] on select "Pickup from Gepps Cross Delivery" at bounding box center [432, 401] width 257 height 25
click at [331, 379] on label "Shipping Method" at bounding box center [432, 378] width 257 height 16
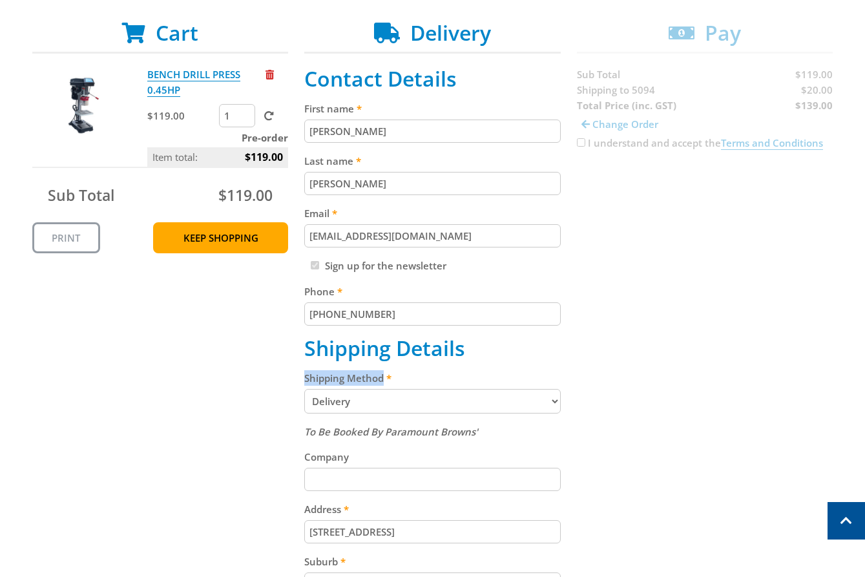
click at [331, 389] on select "Pickup from Gepps Cross Delivery" at bounding box center [432, 401] width 257 height 25
click at [331, 379] on label "Shipping Method" at bounding box center [432, 378] width 257 height 16
click at [331, 389] on select "Pickup from Gepps Cross Delivery" at bounding box center [432, 401] width 257 height 25
click at [743, 375] on div "Cart BENCH DRILL PRESS 0.45HP $119.00 1 Pre-order Item total: $119.00 Sub Total…" at bounding box center [432, 469] width 801 height 896
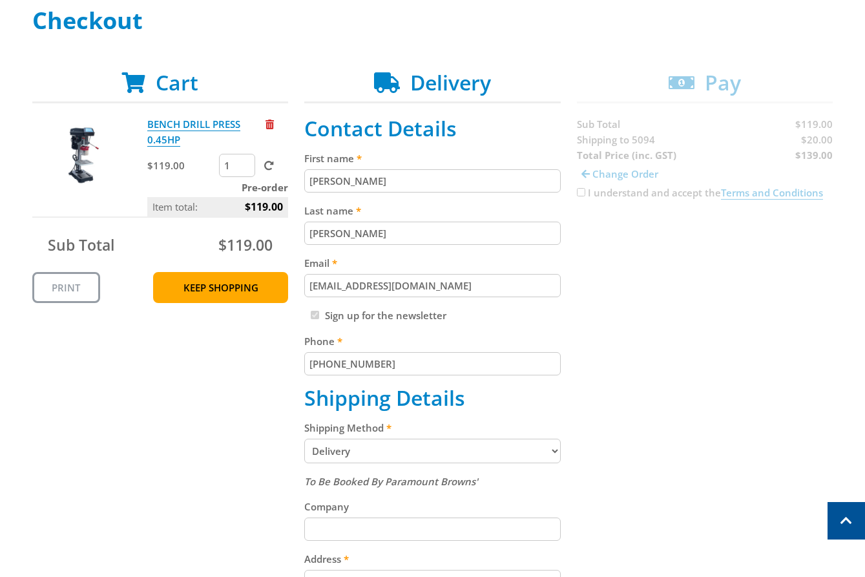
scroll to position [174, 0]
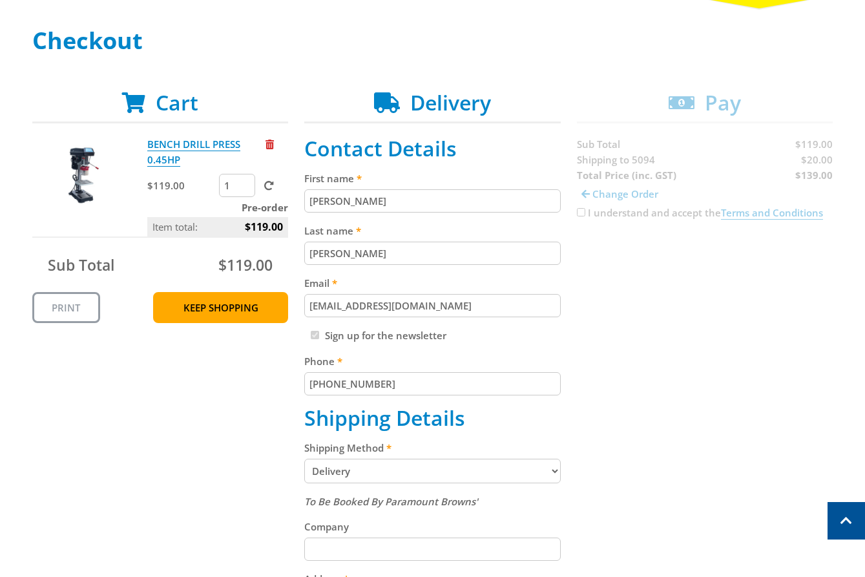
click at [827, 156] on div "Cart BENCH DRILL PRESS 0.45HP $119.00 1 Pre-order Item total: $119.00 Sub Total…" at bounding box center [432, 538] width 801 height 896
copy span "20.00"
drag, startPoint x: 730, startPoint y: 437, endPoint x: 850, endPoint y: 348, distance: 149.7
click at [730, 436] on div "Cart BENCH DRILL PRESS 0.45HP $119.00 1 Pre-order Item total: $119.00 Sub Total…" at bounding box center [432, 538] width 801 height 896
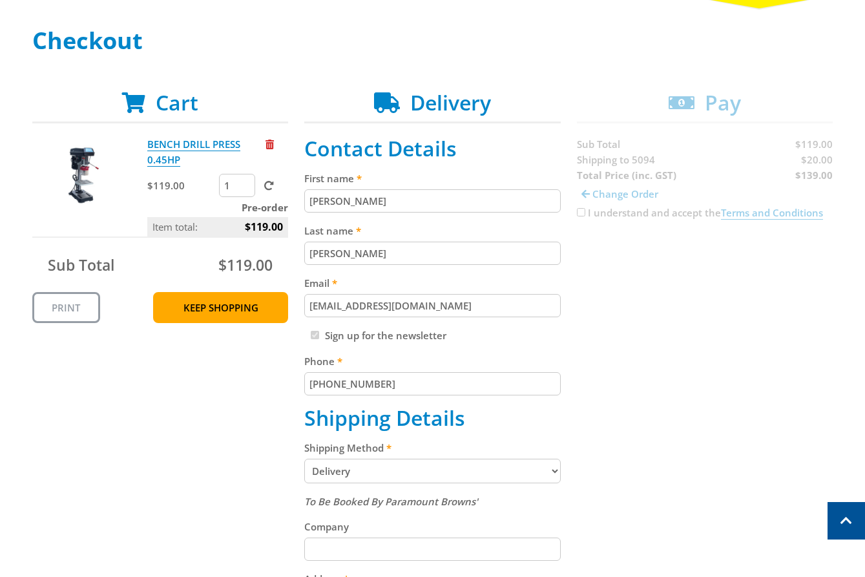
click at [825, 178] on div "Cart BENCH DRILL PRESS 0.45HP $119.00 1 Pre-order Item total: $119.00 Sub Total…" at bounding box center [432, 538] width 801 height 896
copy strong "139.00"
click at [720, 390] on div "Cart BENCH DRILL PRESS 0.45HP $119.00 1 Pre-order Item total: $119.00 Sub Total…" at bounding box center [432, 538] width 801 height 896
click at [737, 318] on div "Cart BENCH DRILL PRESS 0.45HP $119.00 1 Pre-order Item total: $119.00 Sub Total…" at bounding box center [432, 538] width 801 height 896
